Goal: Transaction & Acquisition: Purchase product/service

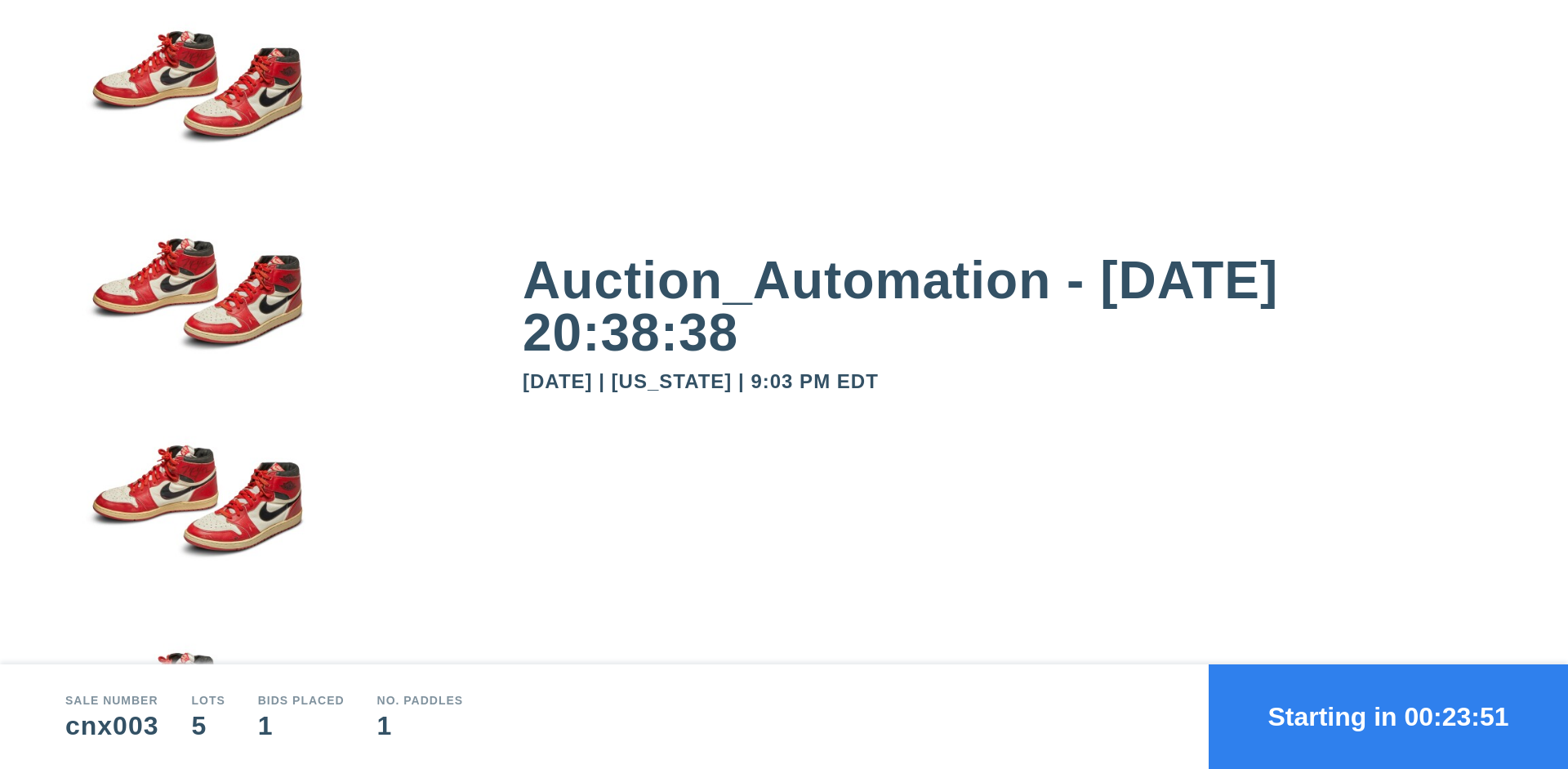
click at [1388, 716] on button "Starting in 00:23:51" at bounding box center [1389, 716] width 360 height 104
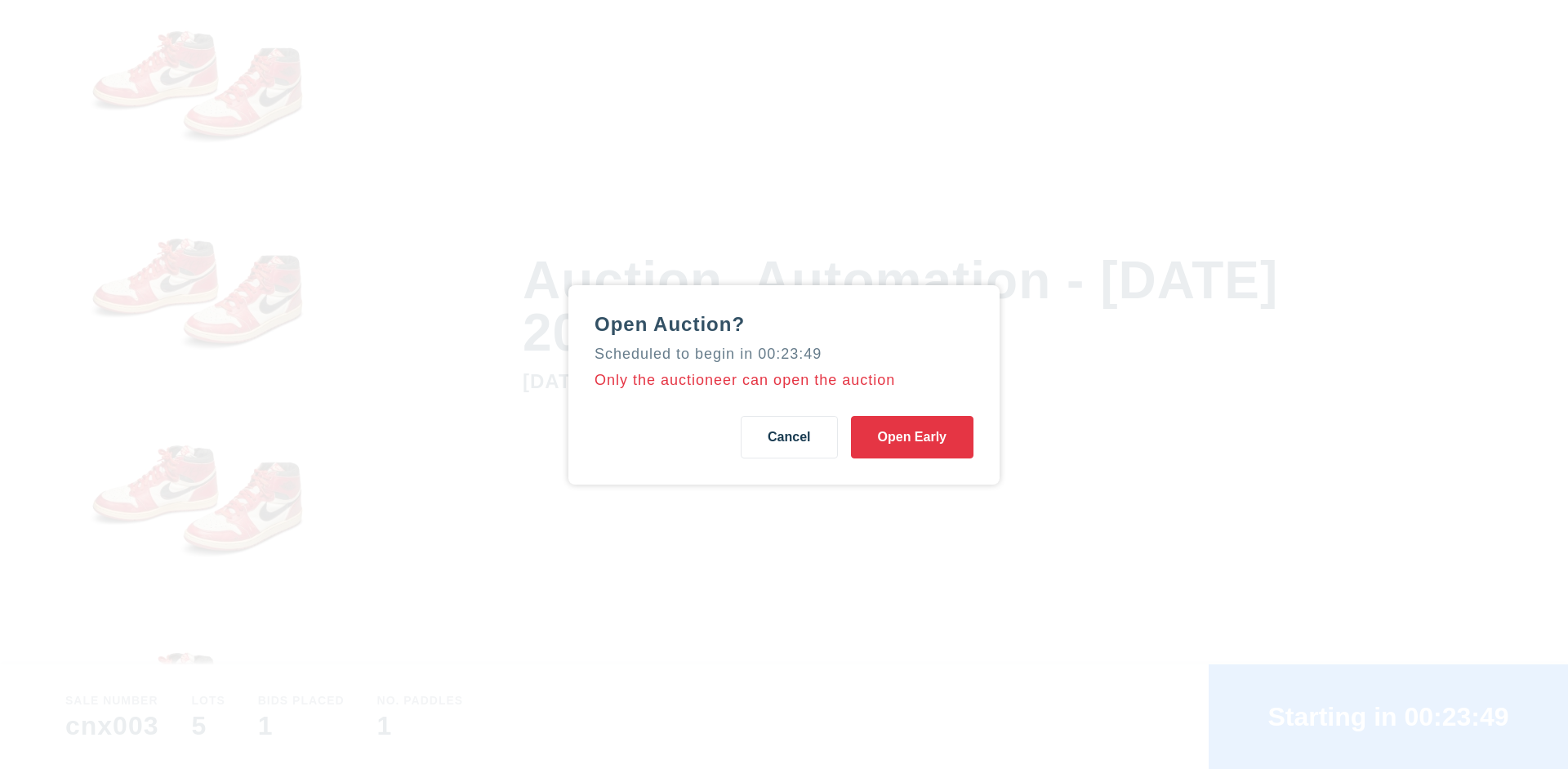
click at [912, 437] on button "Open Early" at bounding box center [912, 437] width 122 height 43
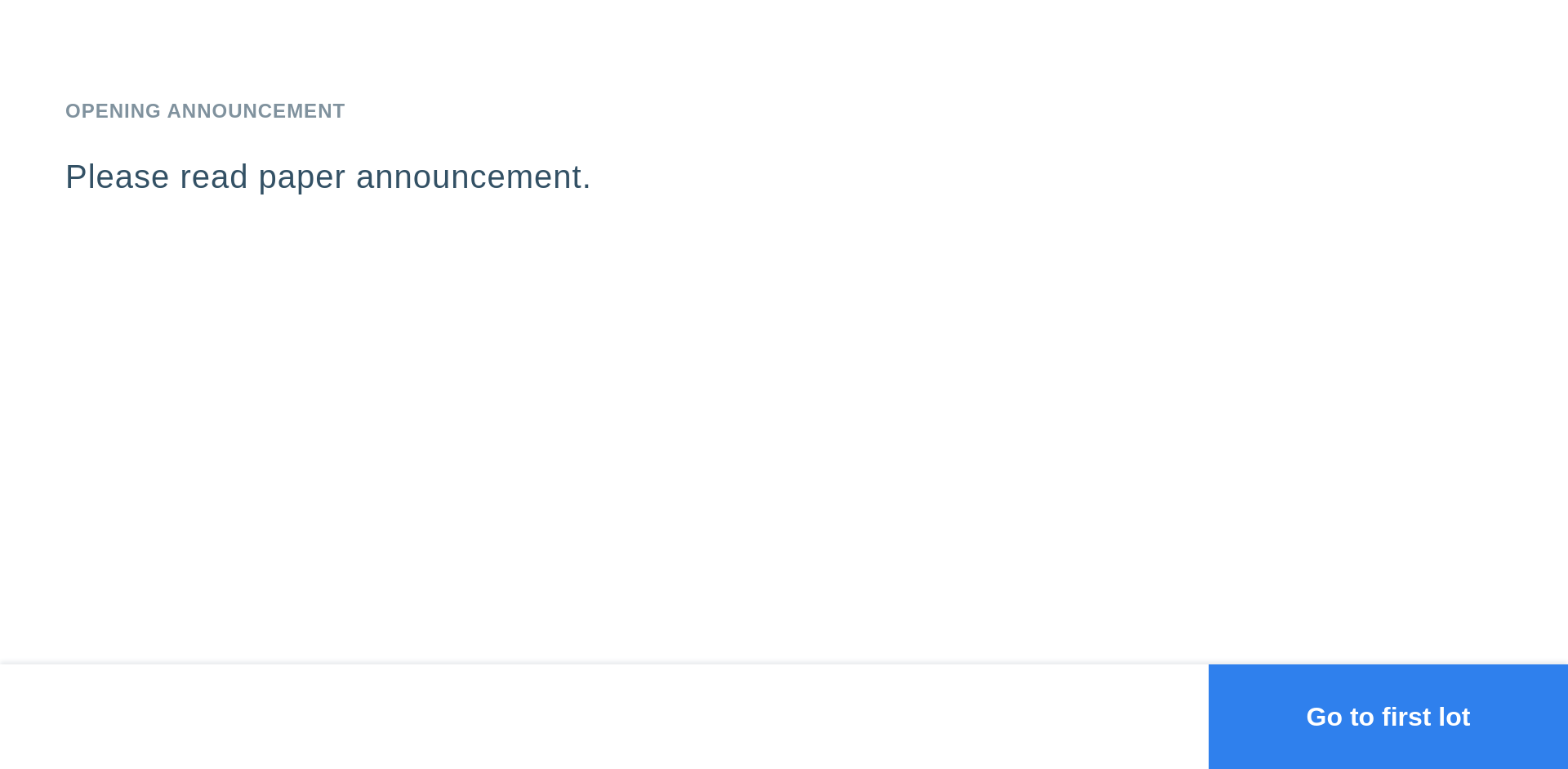
click at [1388, 716] on button "Go to first lot" at bounding box center [1389, 716] width 360 height 104
